Goal: Use online tool/utility: Utilize a website feature to perform a specific function

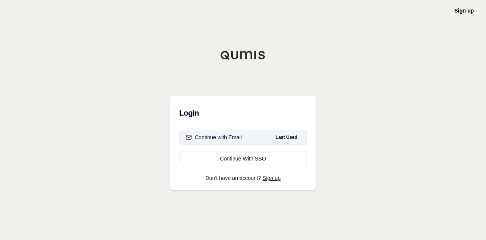
click at [264, 136] on button "Continue with Email Last Used" at bounding box center [243, 137] width 128 height 15
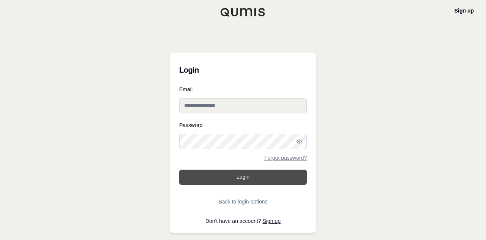
type input "**********"
click at [244, 176] on button "Login" at bounding box center [243, 176] width 128 height 15
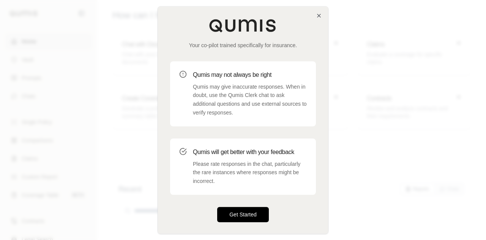
click at [248, 209] on button "Get Started" at bounding box center [243, 214] width 52 height 15
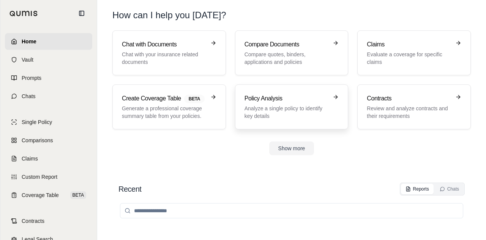
click at [279, 97] on h3 "Policy Analysis" at bounding box center [287, 98] width 84 height 9
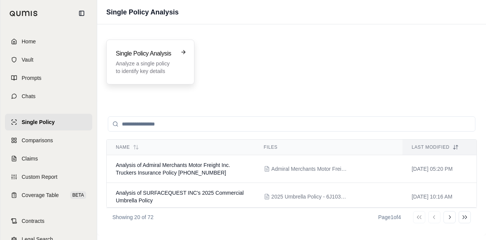
click at [151, 62] on p "Analyze a single policy to identify key details" at bounding box center [145, 67] width 58 height 15
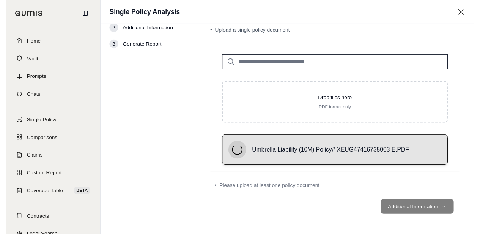
scroll to position [9, 0]
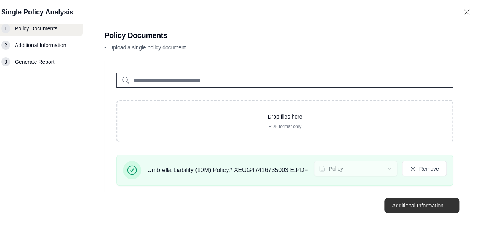
click at [420, 205] on button "Additional Information →" at bounding box center [422, 205] width 75 height 15
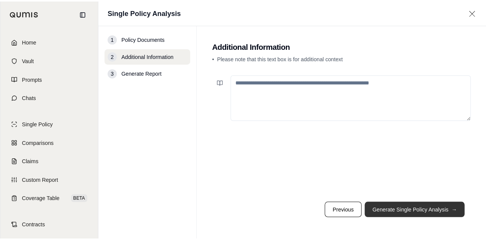
scroll to position [0, 0]
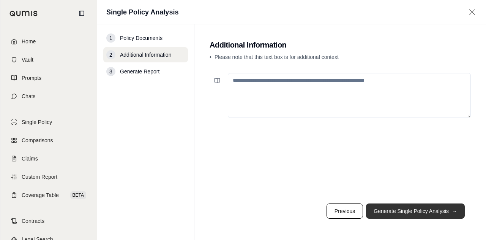
click at [420, 205] on button "Generate Single Policy Analysis →" at bounding box center [415, 210] width 99 height 15
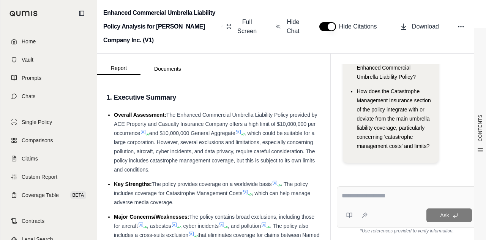
click at [361, 201] on div at bounding box center [407, 197] width 131 height 12
click at [364, 194] on textarea at bounding box center [407, 195] width 131 height 9
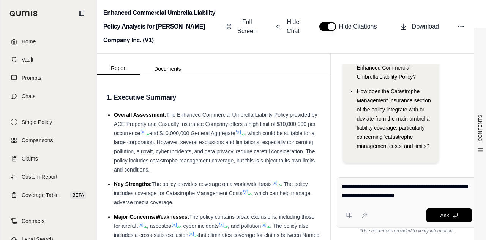
type textarea "**********"
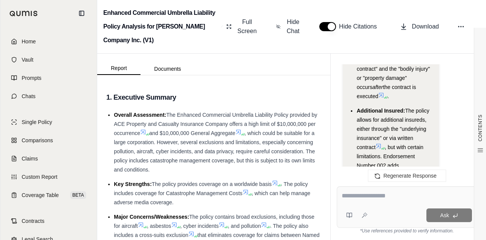
scroll to position [2108, 0]
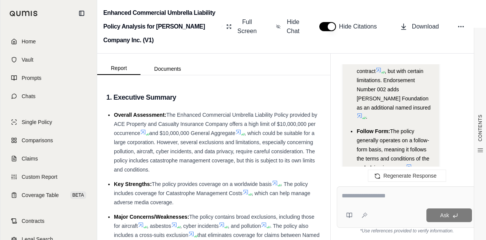
click at [411, 163] on icon at bounding box center [409, 166] width 6 height 6
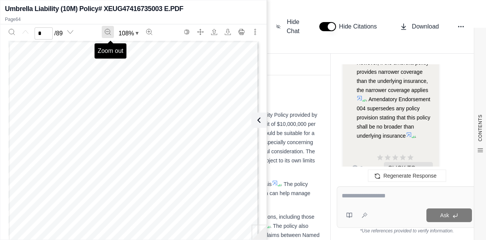
scroll to position [0, 0]
type input "**"
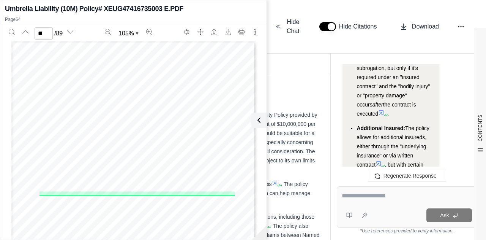
scroll to position [1918, 0]
